Goal: Find contact information: Find contact information

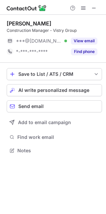
scroll to position [146, 106]
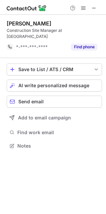
scroll to position [135, 106]
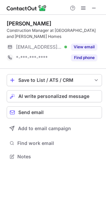
scroll to position [152, 106]
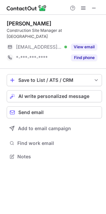
scroll to position [146, 106]
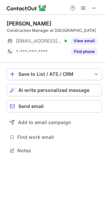
scroll to position [146, 106]
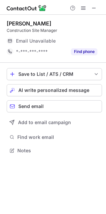
scroll to position [146, 106]
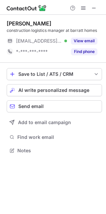
scroll to position [146, 106]
click at [13, 25] on div "hakeem williams" at bounding box center [29, 23] width 45 height 7
drag, startPoint x: 13, startPoint y: 25, endPoint x: 36, endPoint y: 24, distance: 23.1
click at [36, 24] on div "hakeem williams" at bounding box center [29, 23] width 45 height 7
copy div "hakeem williams"
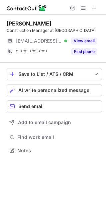
scroll to position [146, 106]
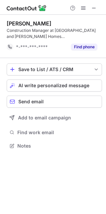
scroll to position [141, 106]
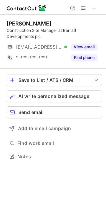
scroll to position [152, 106]
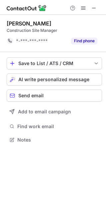
scroll to position [135, 106]
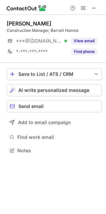
scroll to position [146, 106]
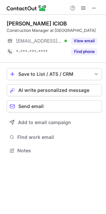
scroll to position [152, 106]
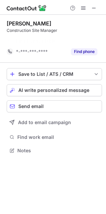
scroll to position [135, 106]
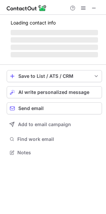
scroll to position [146, 106]
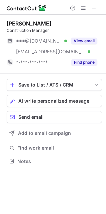
scroll to position [156, 106]
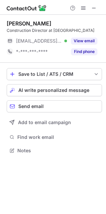
scroll to position [146, 106]
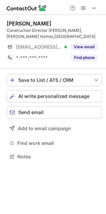
scroll to position [152, 106]
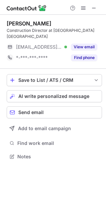
scroll to position [152, 106]
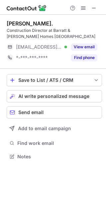
scroll to position [152, 106]
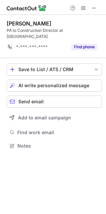
scroll to position [135, 106]
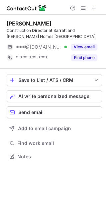
scroll to position [152, 106]
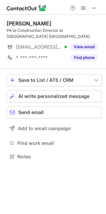
scroll to position [152, 106]
click at [9, 19] on div "Paige Abelé PA to Construction Director at Barratt Homes North East ***@barratt…" at bounding box center [55, 42] width 96 height 54
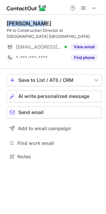
drag, startPoint x: 9, startPoint y: 19, endPoint x: 25, endPoint y: 20, distance: 16.1
click at [25, 20] on div "Paige Abelé PA to Construction Director at Barratt Homes North East ***@barratt…" at bounding box center [55, 42] width 96 height 54
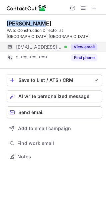
copy div "Paige Abelé"
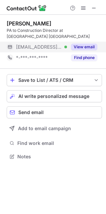
click at [22, 42] on div "***@barratthomes.co.uk Verified" at bounding box center [37, 47] width 61 height 11
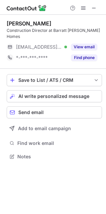
scroll to position [152, 106]
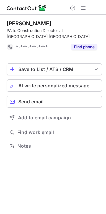
scroll to position [141, 106]
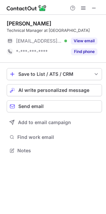
scroll to position [146, 106]
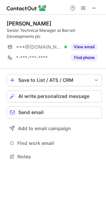
scroll to position [152, 106]
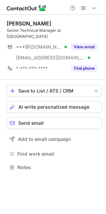
scroll to position [156, 106]
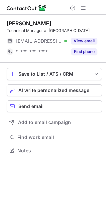
scroll to position [146, 106]
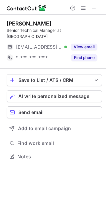
scroll to position [146, 106]
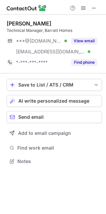
scroll to position [156, 106]
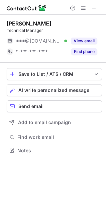
scroll to position [146, 106]
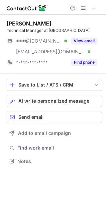
scroll to position [156, 106]
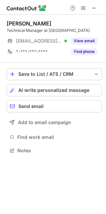
scroll to position [146, 106]
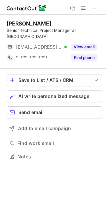
scroll to position [152, 106]
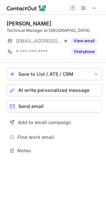
scroll to position [146, 106]
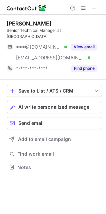
scroll to position [156, 106]
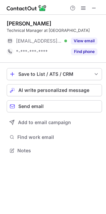
scroll to position [146, 106]
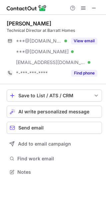
scroll to position [167, 106]
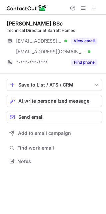
scroll to position [156, 106]
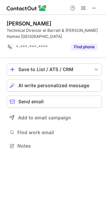
scroll to position [141, 106]
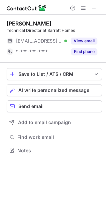
scroll to position [146, 106]
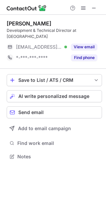
scroll to position [152, 106]
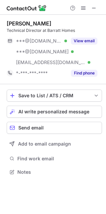
scroll to position [167, 106]
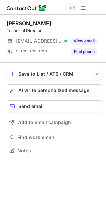
scroll to position [146, 106]
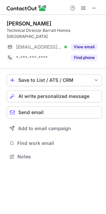
scroll to position [146, 106]
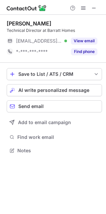
scroll to position [146, 106]
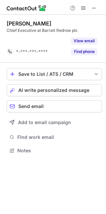
scroll to position [135, 106]
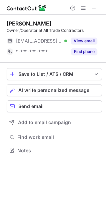
scroll to position [146, 106]
